Goal: Information Seeking & Learning: Learn about a topic

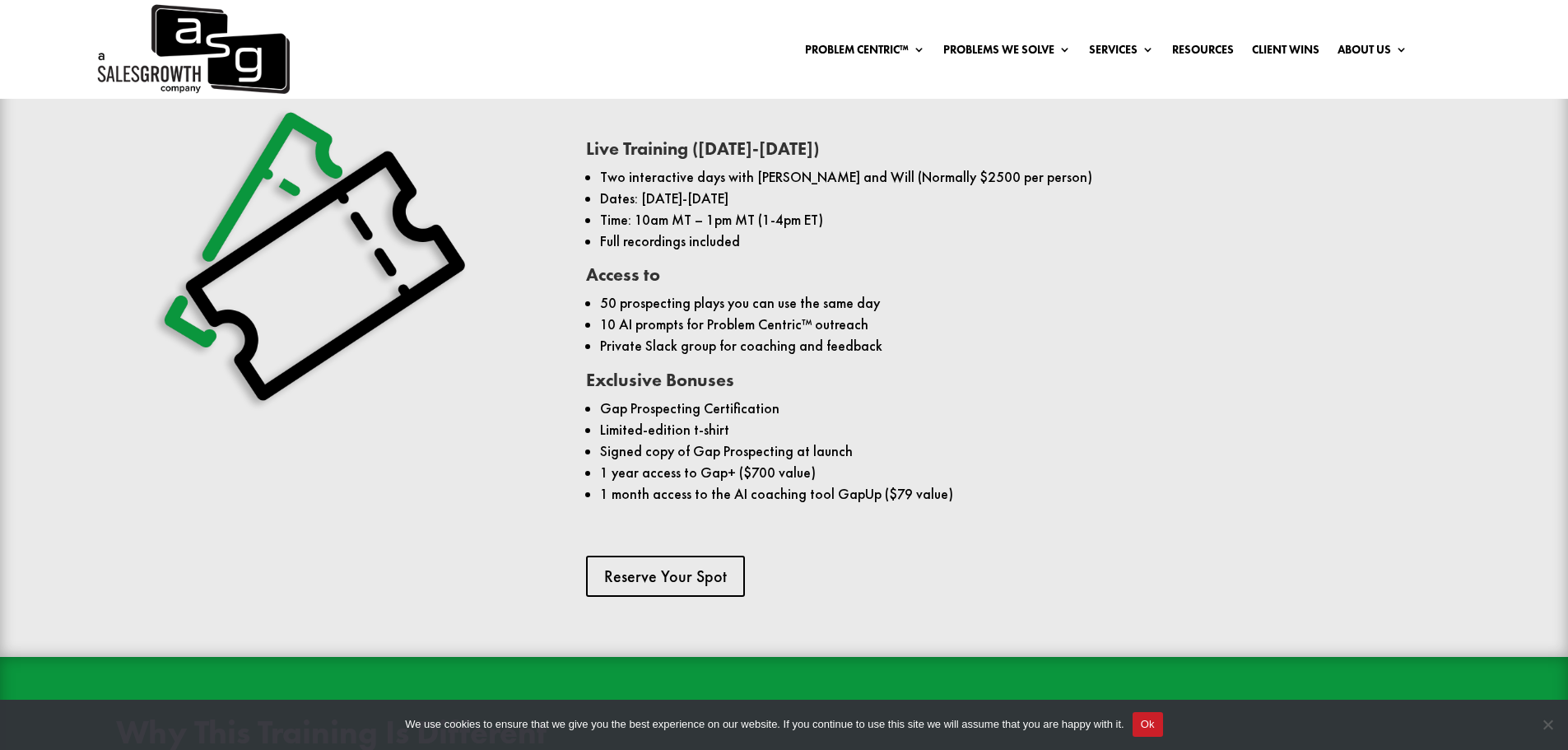
scroll to position [1318, 0]
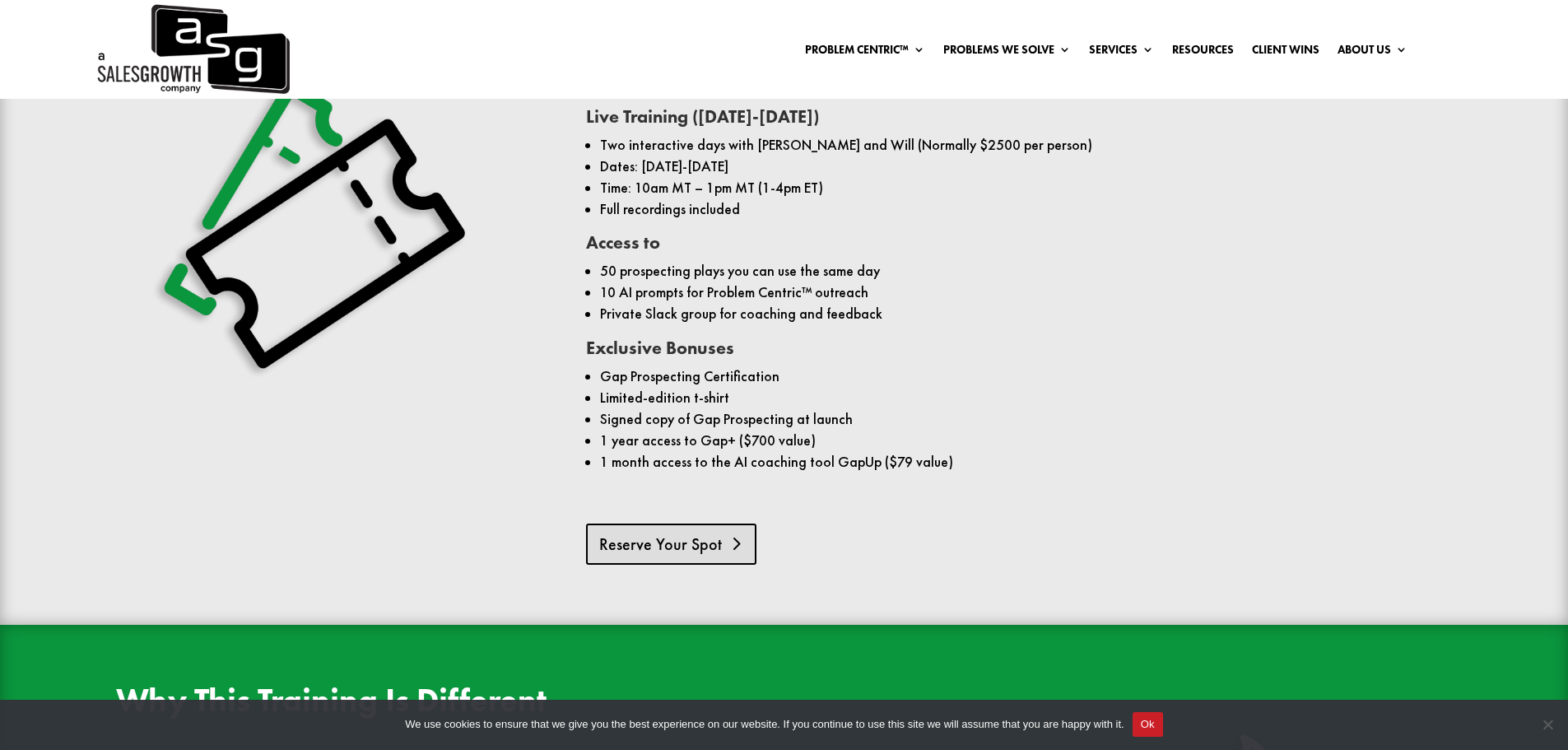
click at [694, 524] on link "Reserve Your Spot" at bounding box center [671, 544] width 171 height 41
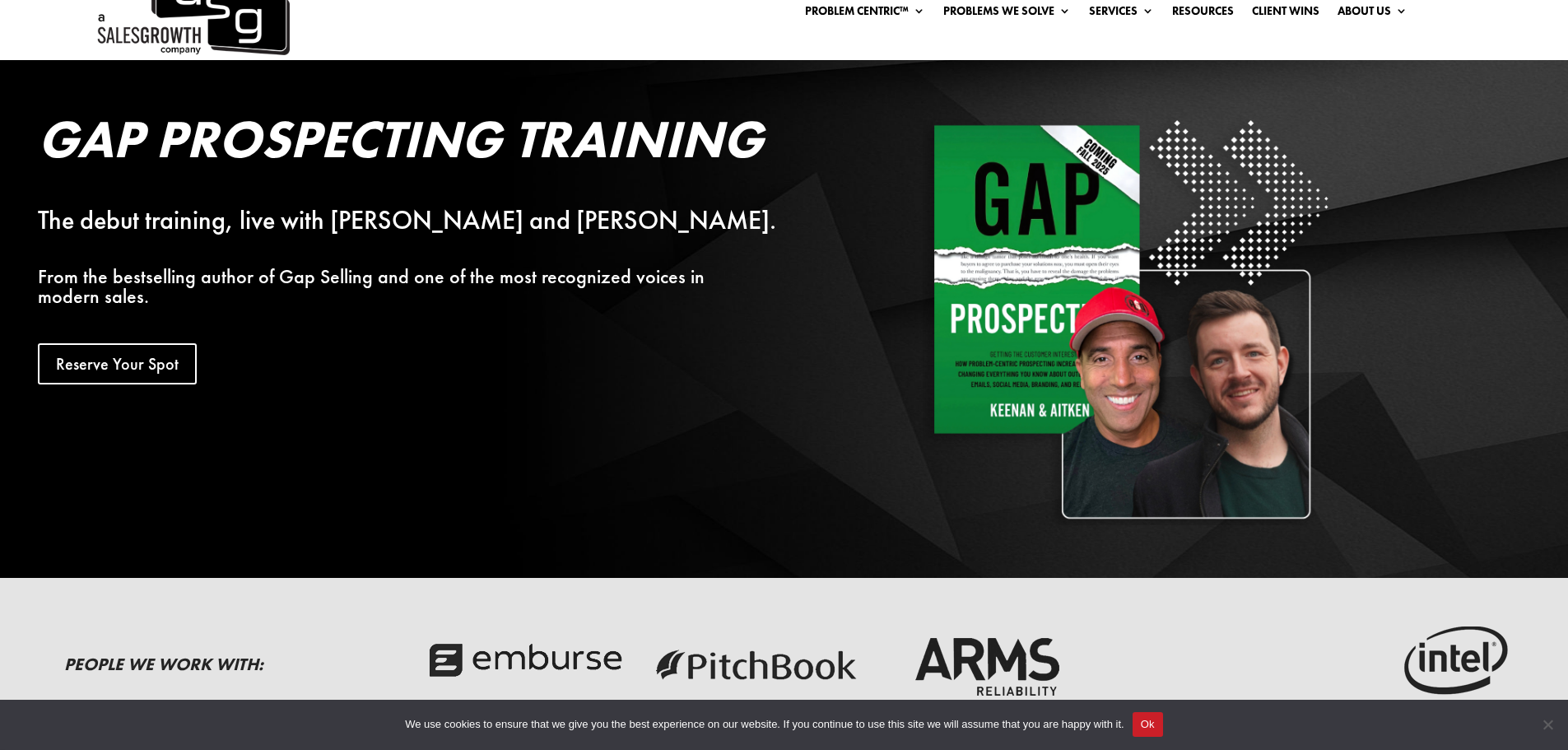
scroll to position [0, 0]
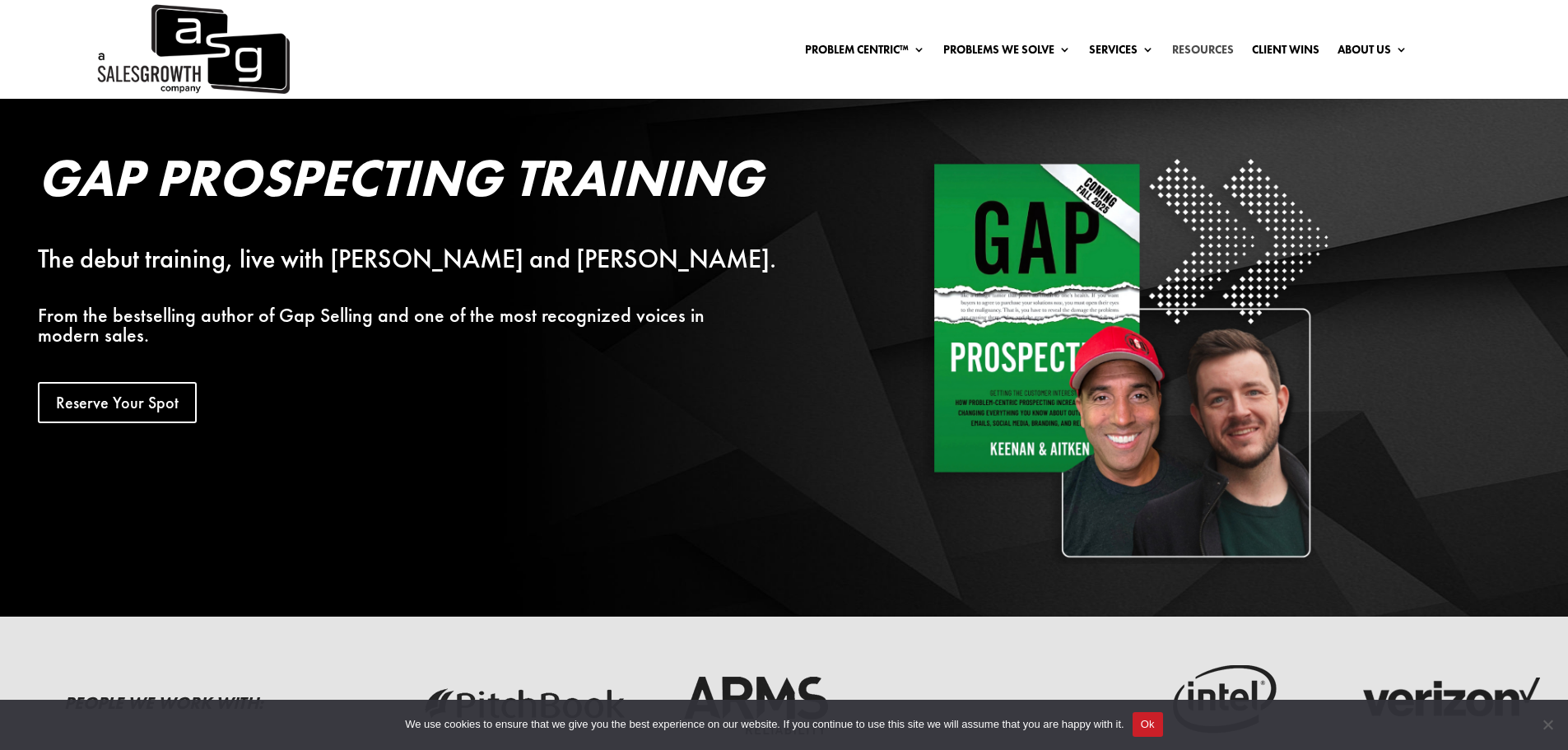
click at [1227, 51] on link "Resources" at bounding box center [1203, 52] width 62 height 18
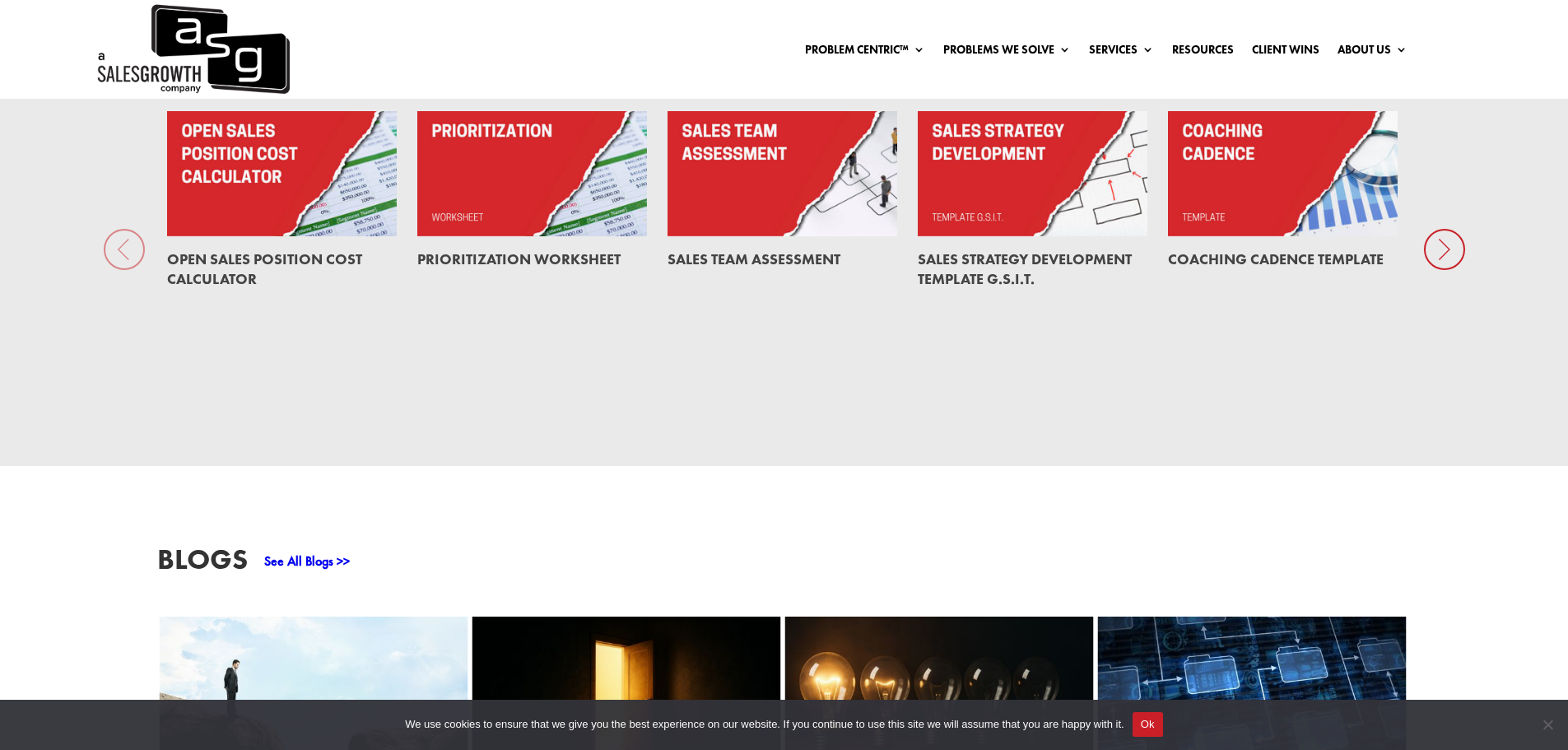
scroll to position [988, 0]
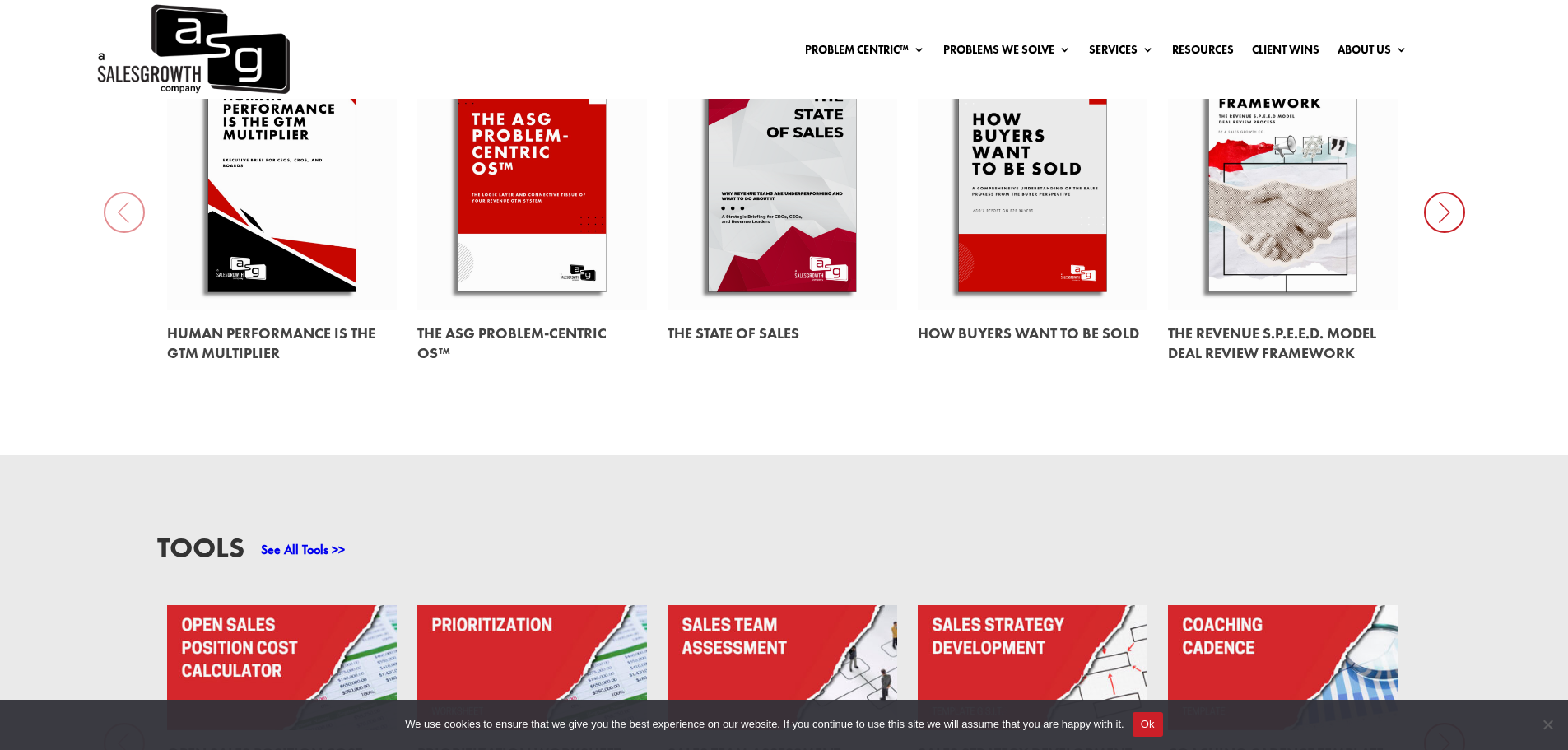
click at [1018, 213] on link at bounding box center [1032, 179] width 230 height 262
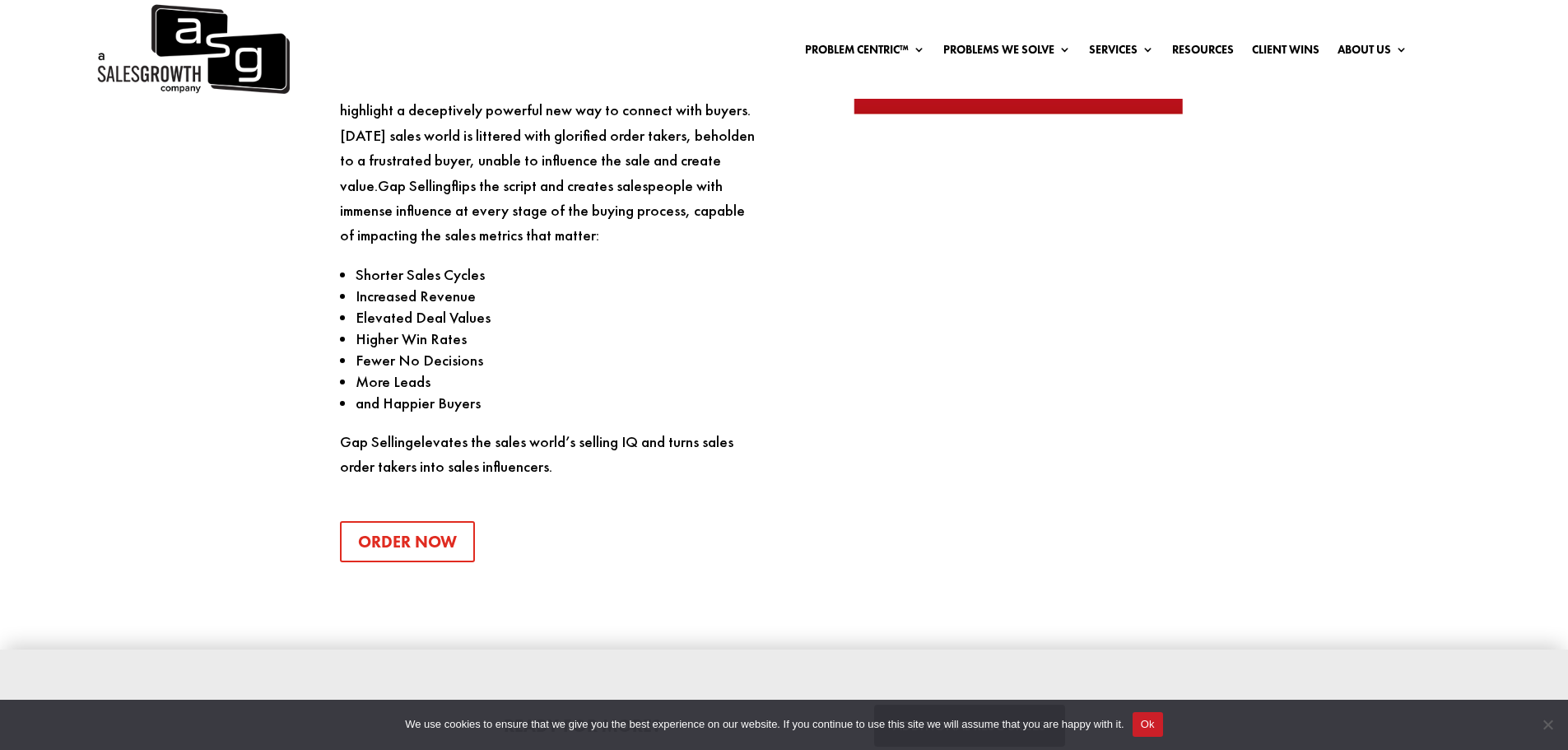
scroll to position [1810, 0]
